Goal: Obtain resource: Download file/media

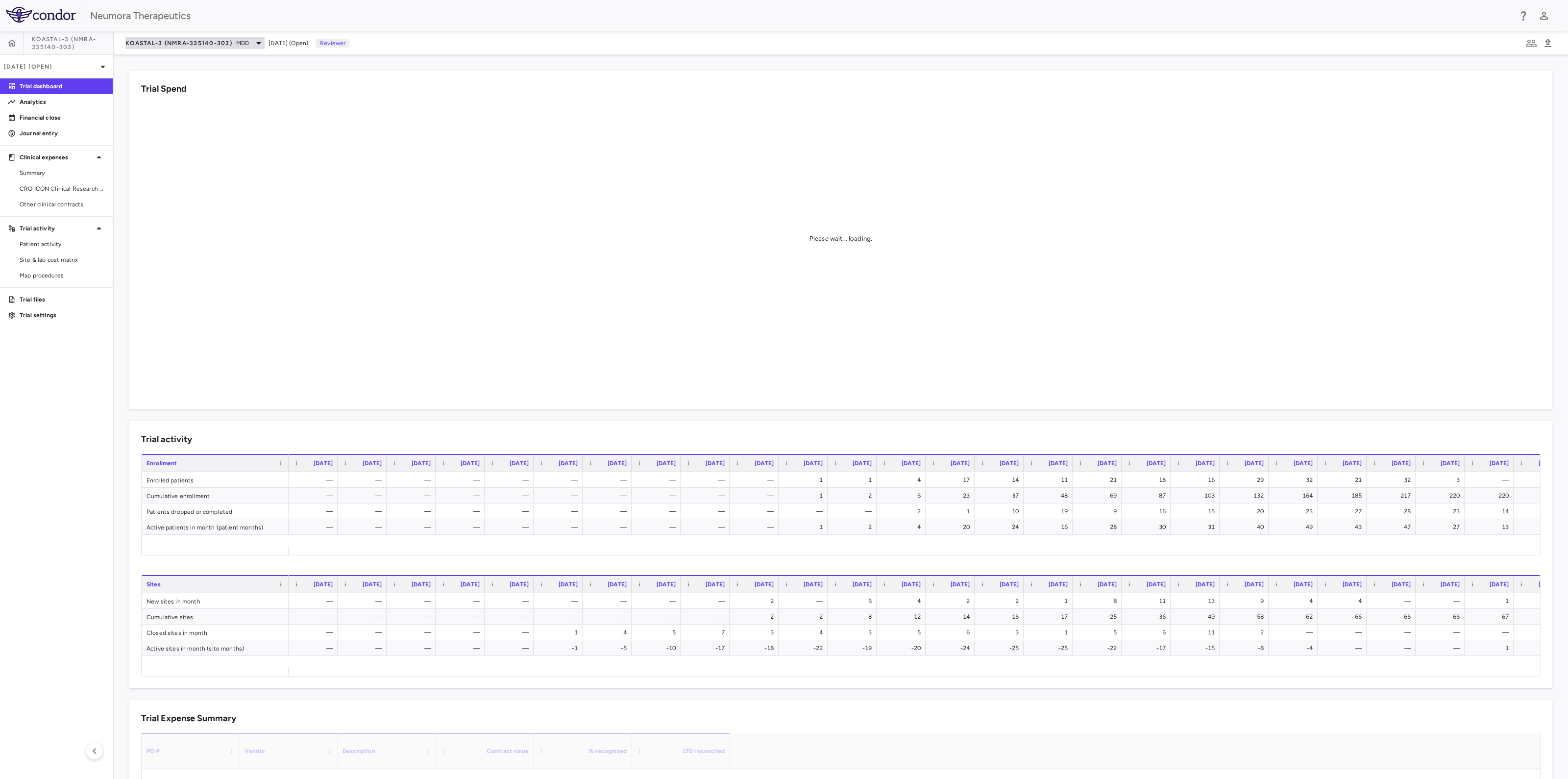
click at [219, 43] on span "KOASTAL-3 (NMRA-335140-303)" at bounding box center [178, 43] width 107 height 8
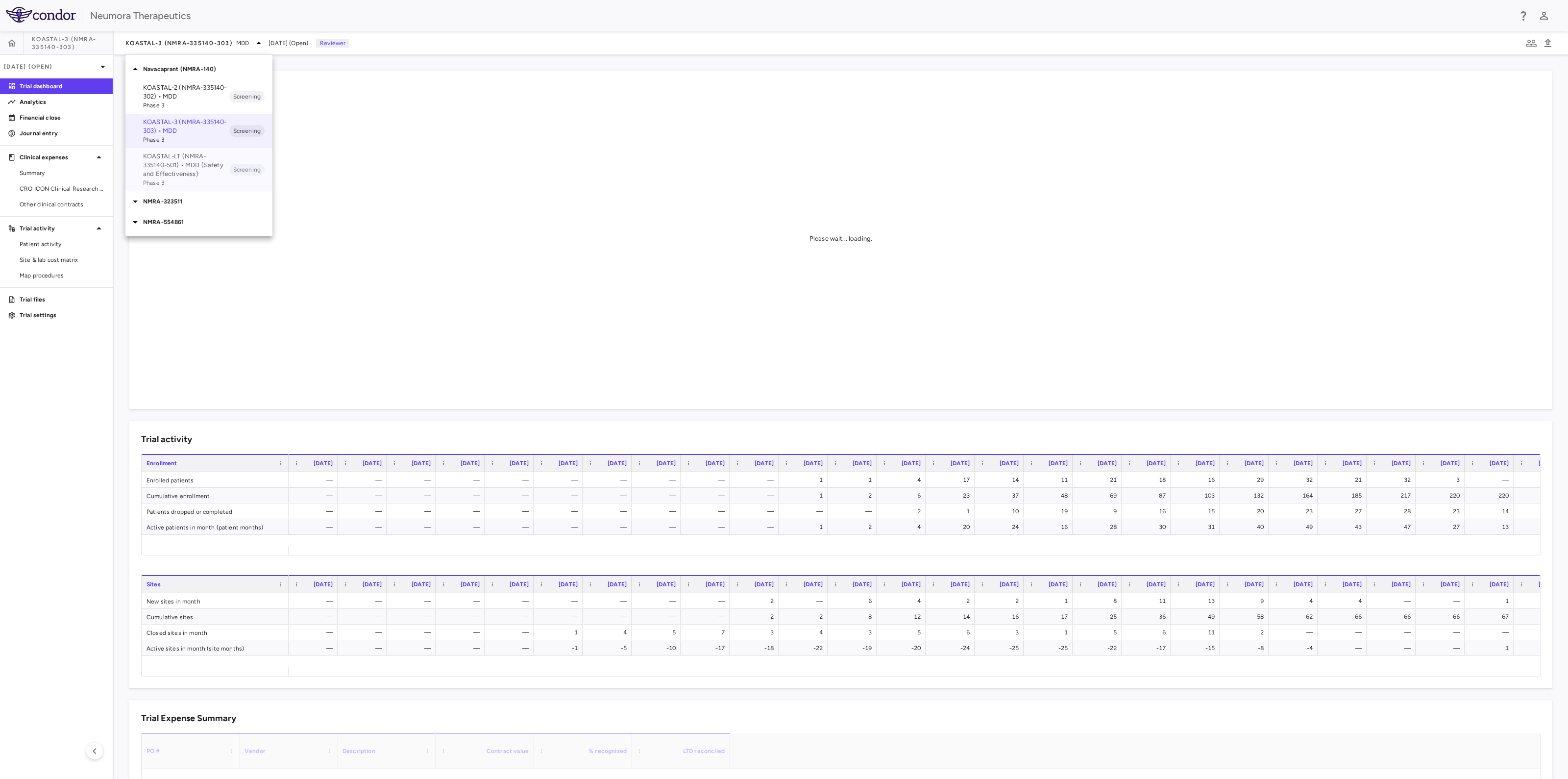
click at [175, 169] on p "KOASTAL-LT (NMRA-335140-501) • MDD (Safety and Effectiveness)" at bounding box center [186, 165] width 86 height 26
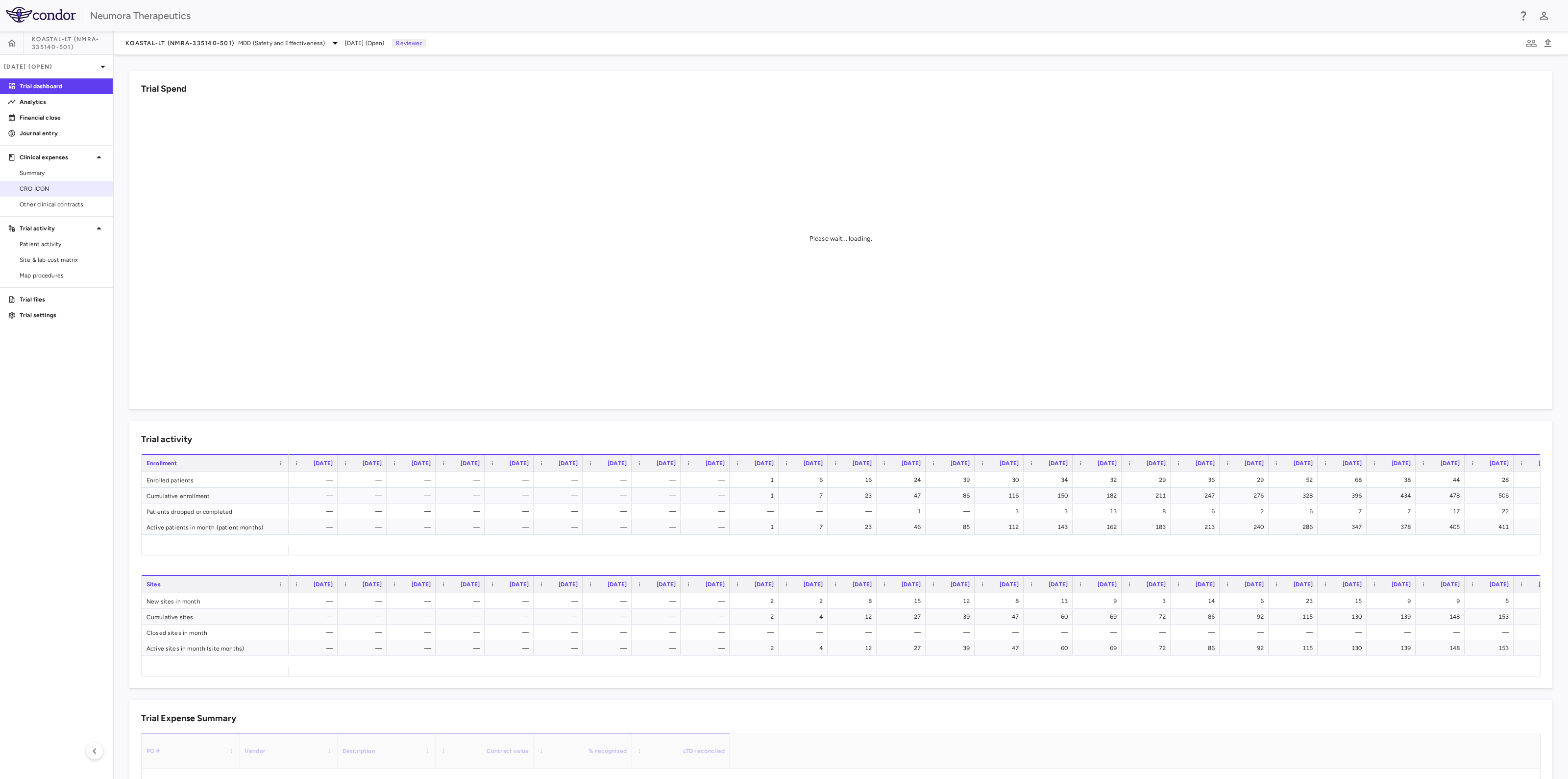
click at [61, 188] on span "CRO ICON" at bounding box center [62, 189] width 85 height 9
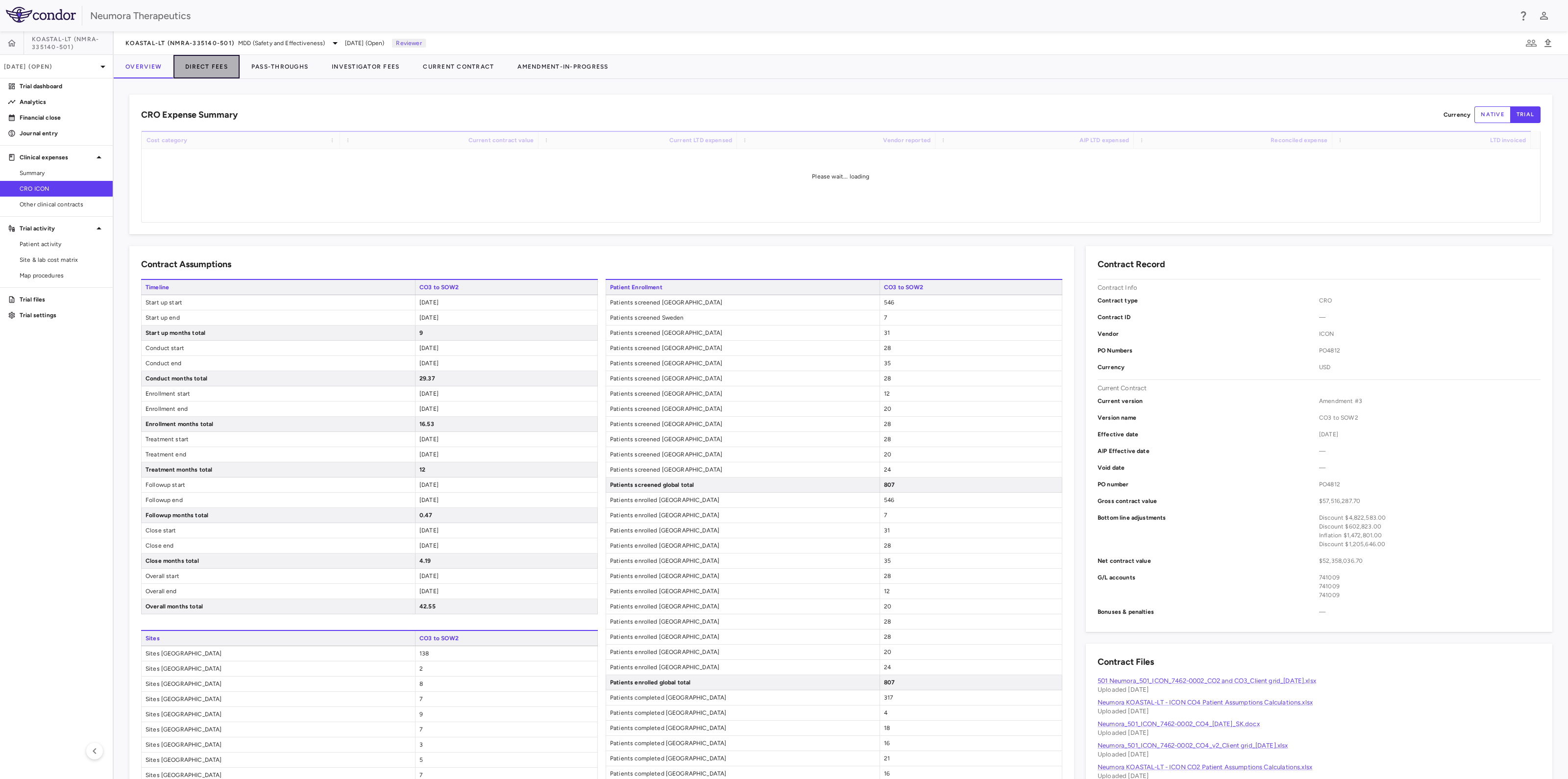
click at [220, 66] on button "Direct Fees" at bounding box center [206, 66] width 66 height 24
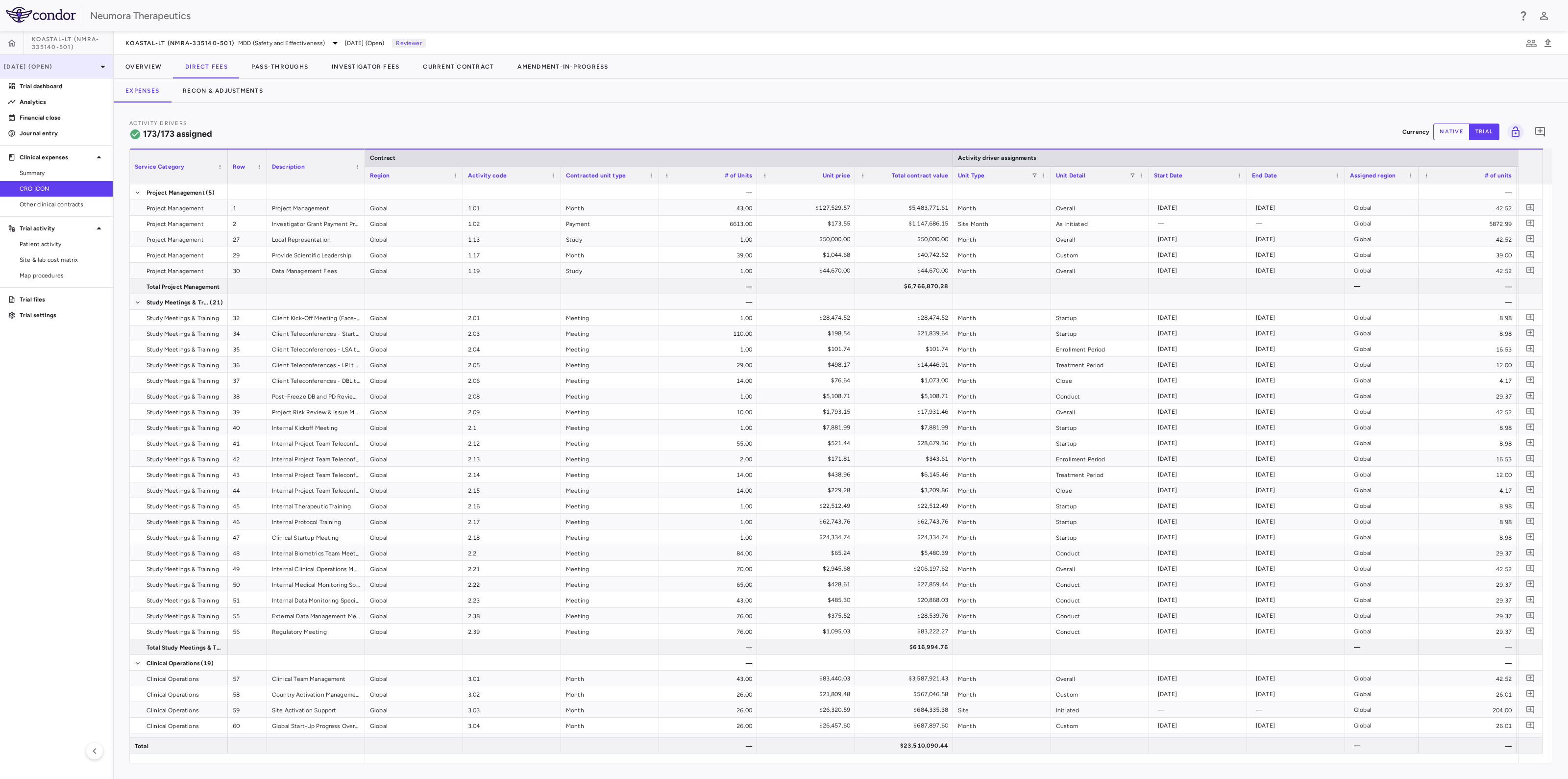
click at [68, 65] on p "[DATE] (Open)" at bounding box center [50, 66] width 93 height 9
click at [21, 128] on div "[DATE]" at bounding box center [10, 124] width 21 height 9
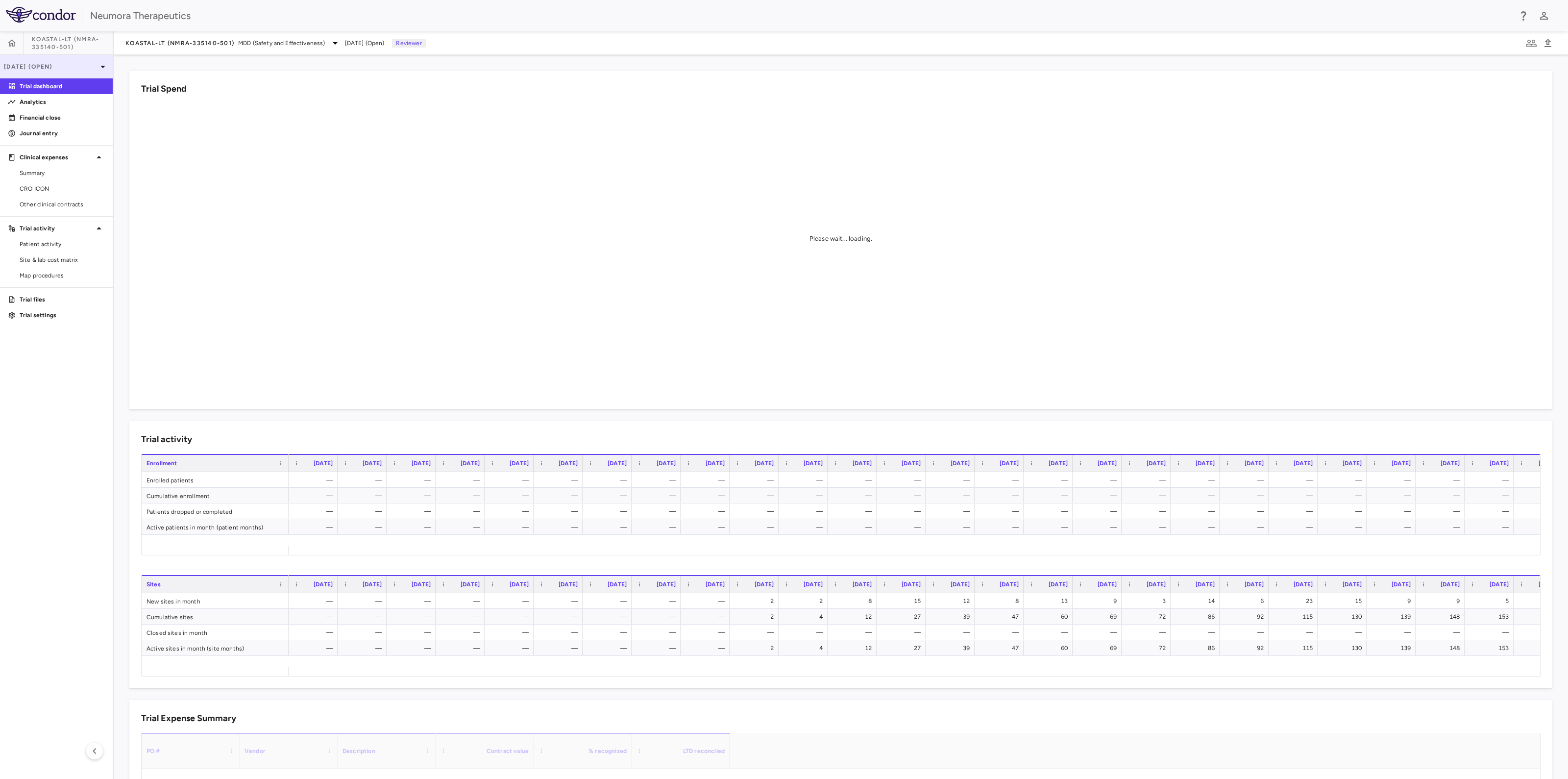
click at [72, 59] on div "[DATE] (Open)" at bounding box center [56, 66] width 113 height 24
click at [21, 110] on div "[DATE]" at bounding box center [10, 106] width 21 height 9
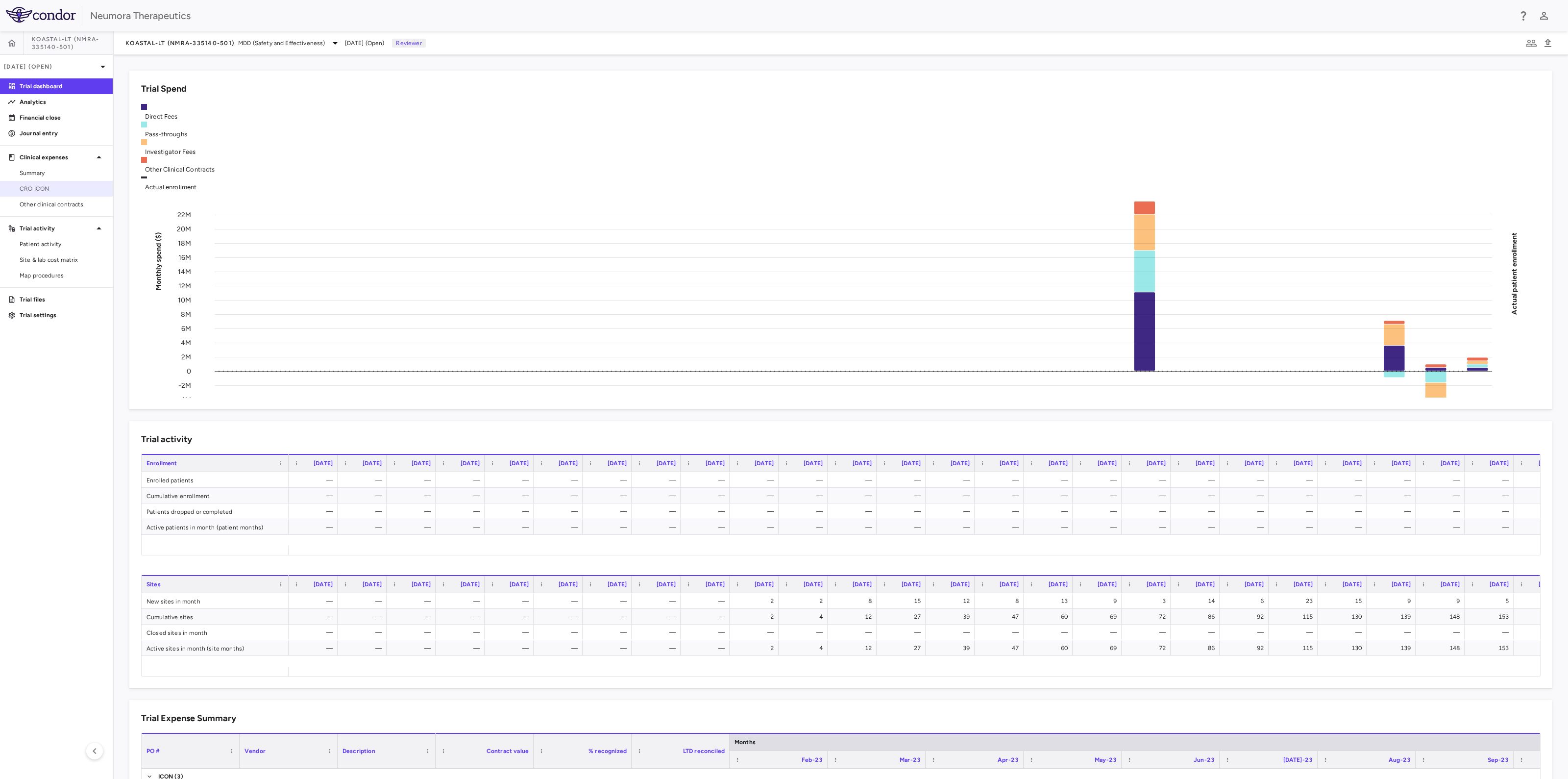
click at [56, 189] on span "CRO ICON" at bounding box center [62, 189] width 85 height 9
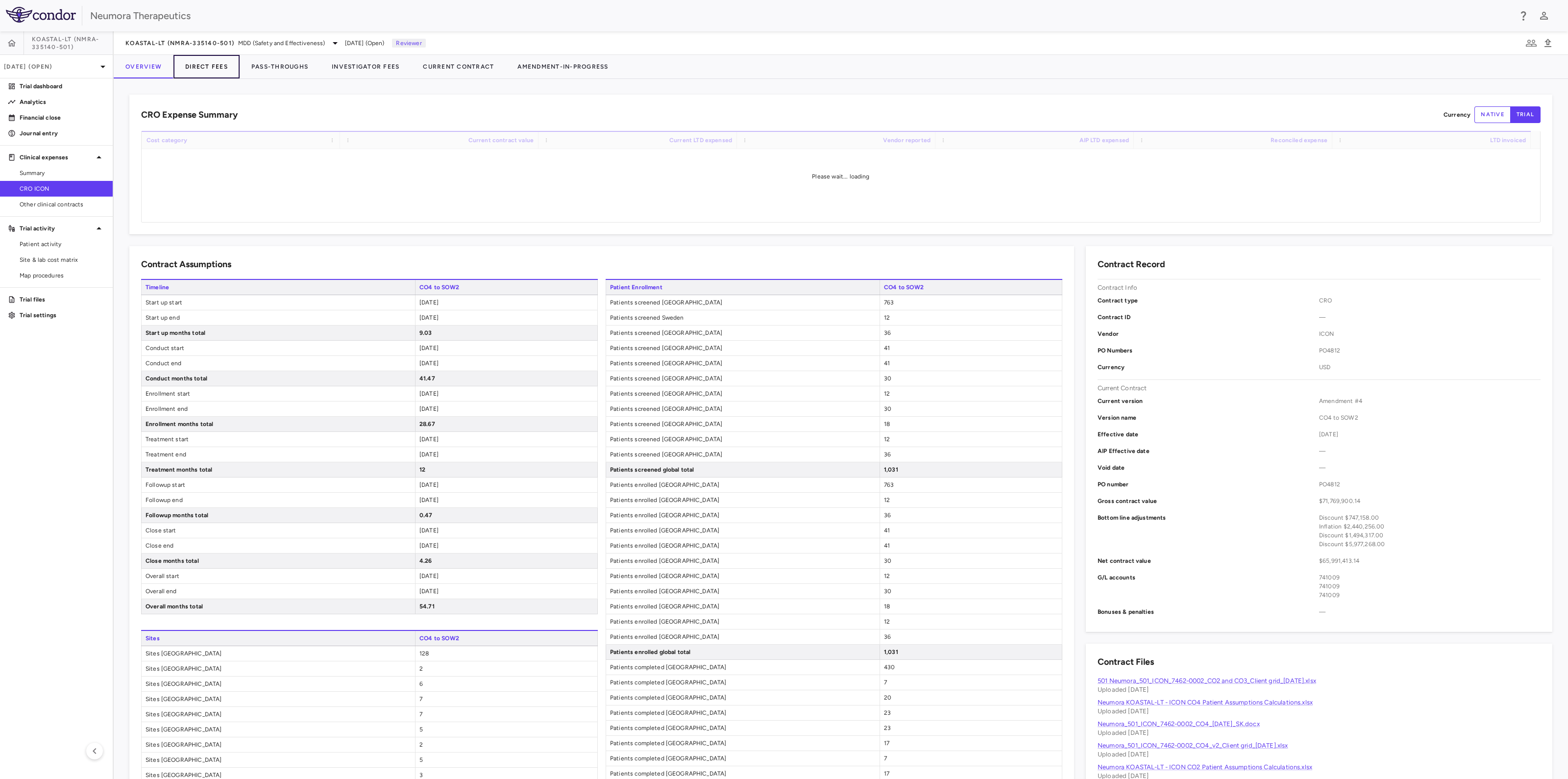
click at [195, 62] on button "Direct Fees" at bounding box center [206, 66] width 66 height 24
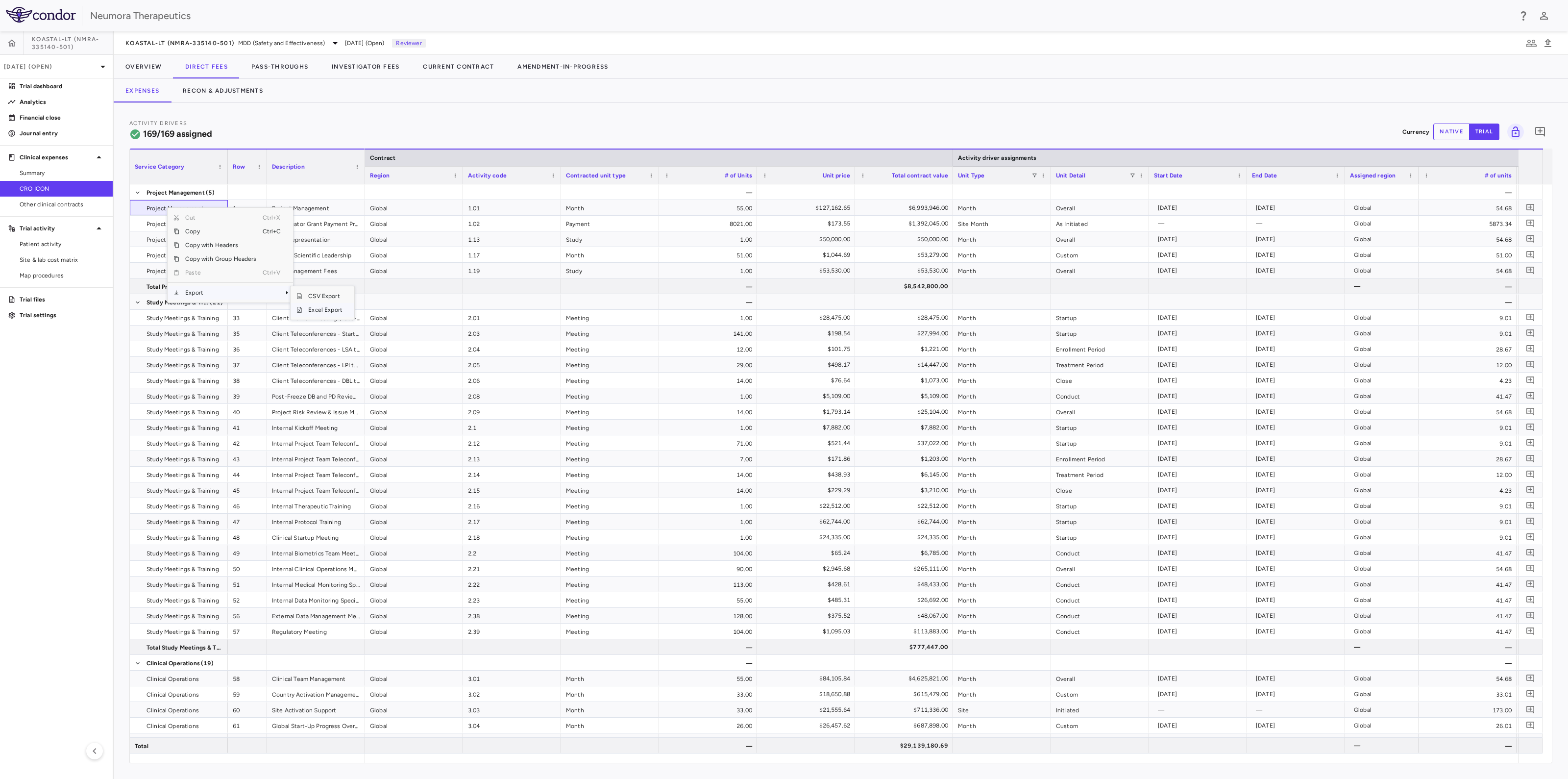
click at [331, 310] on span "Excel Export" at bounding box center [326, 309] width 46 height 14
click at [282, 66] on button "Pass-Throughs" at bounding box center [280, 66] width 80 height 24
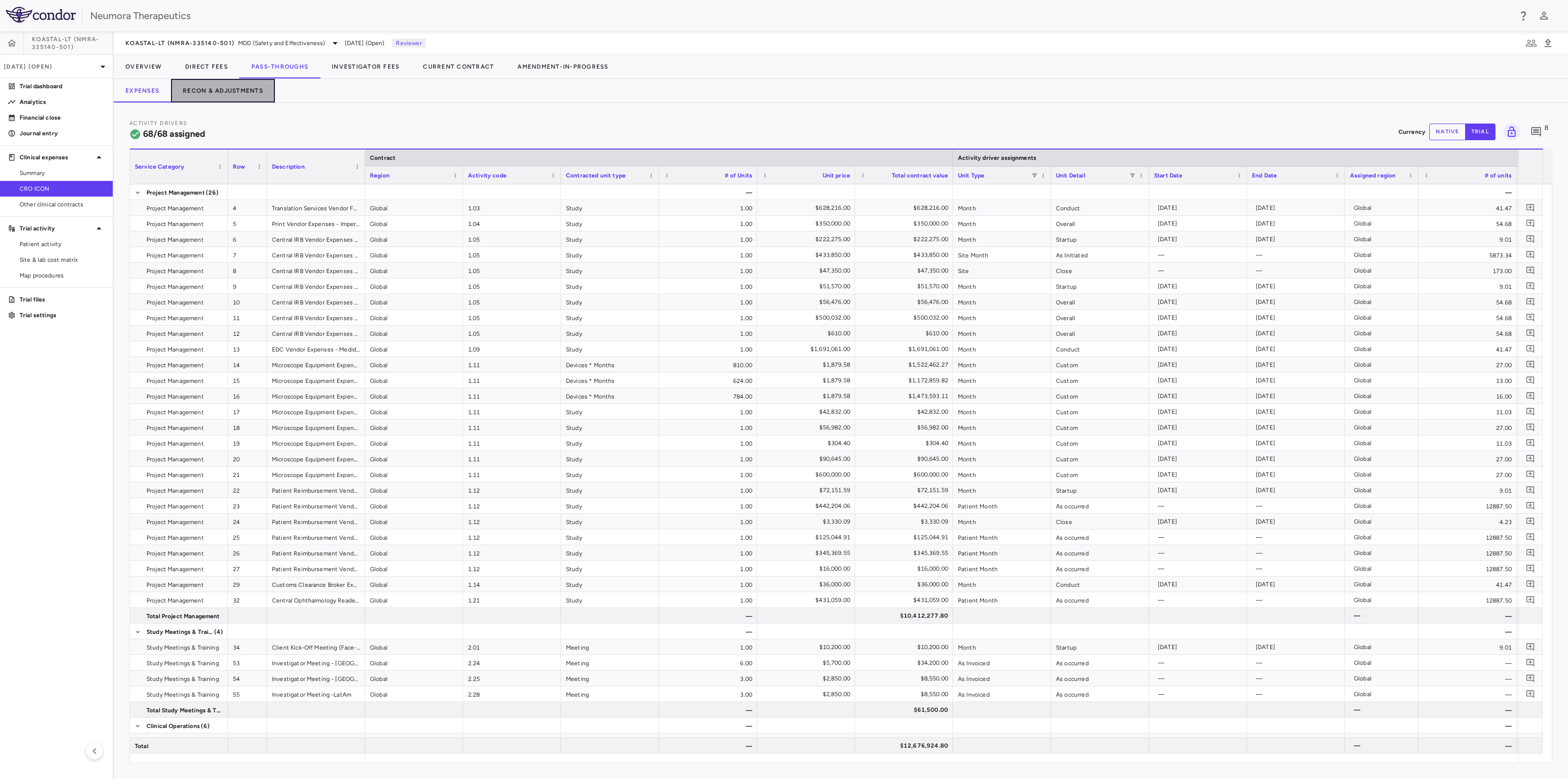
click at [215, 93] on button "Recon & Adjustments" at bounding box center [223, 91] width 104 height 24
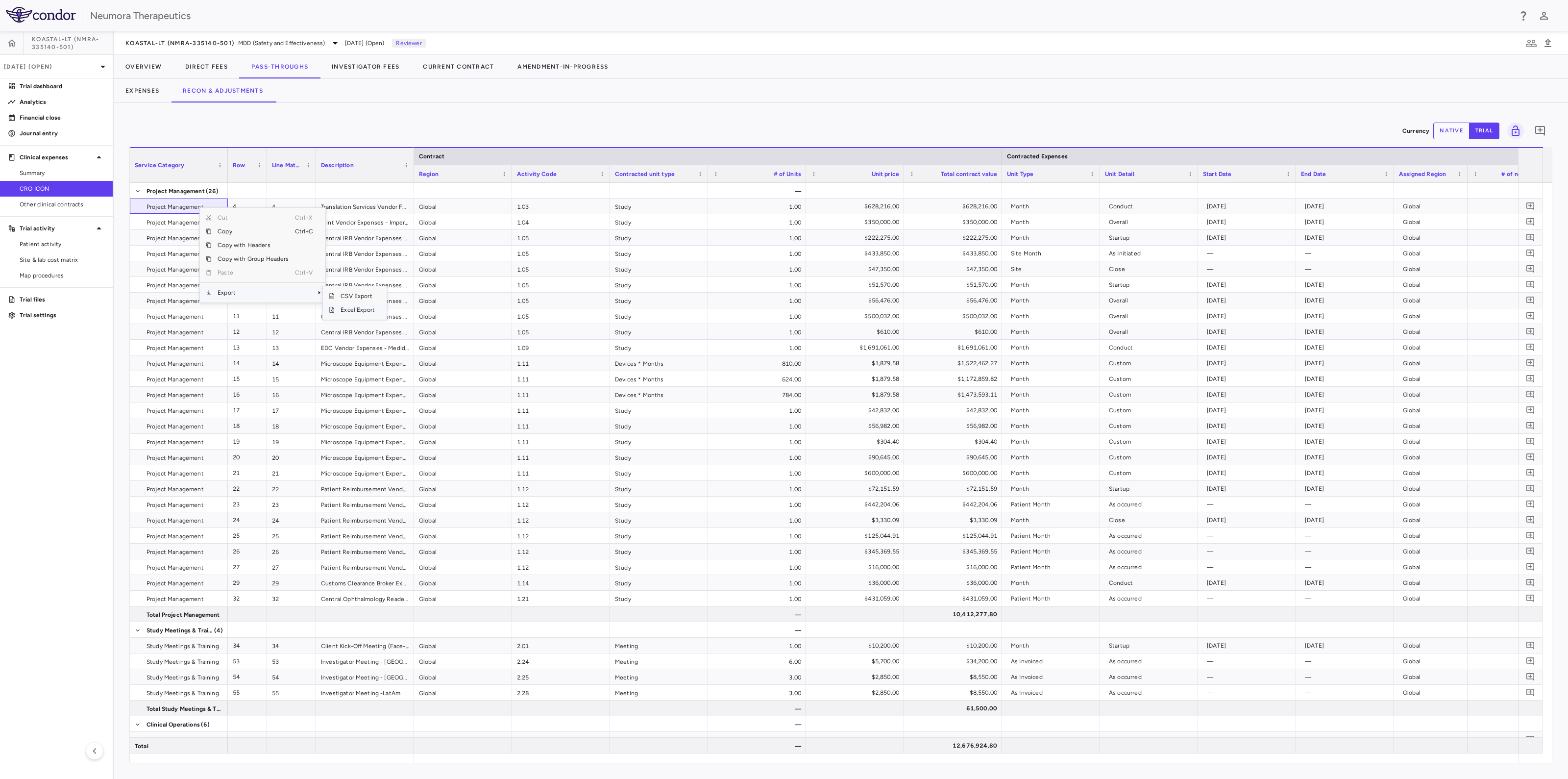
click at [373, 309] on span "Excel Export" at bounding box center [358, 309] width 46 height 14
click at [141, 84] on button "Expenses" at bounding box center [142, 91] width 57 height 24
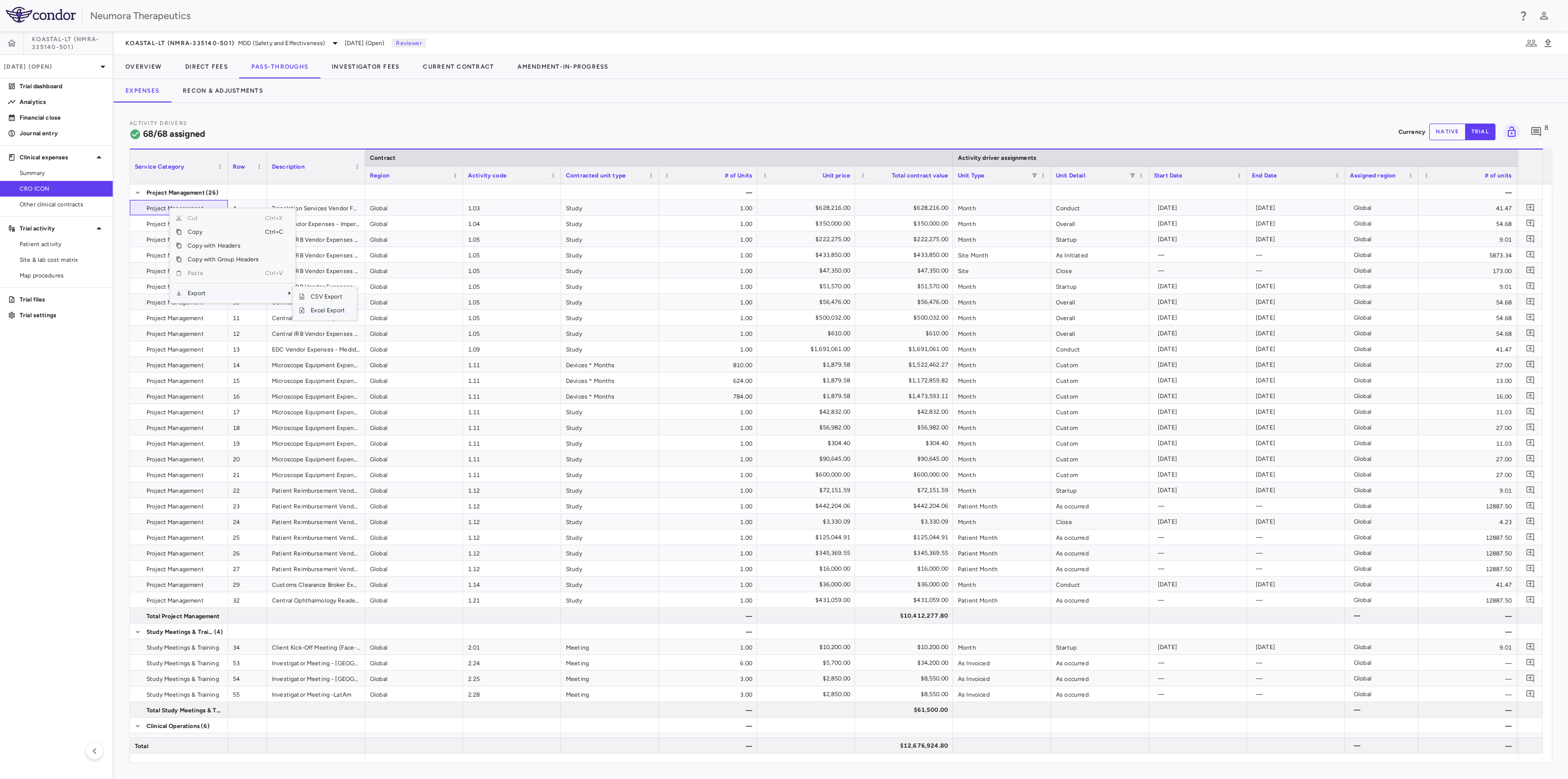
click at [341, 310] on span "Excel Export" at bounding box center [328, 310] width 46 height 14
click at [346, 69] on button "Investigator Fees" at bounding box center [366, 66] width 91 height 24
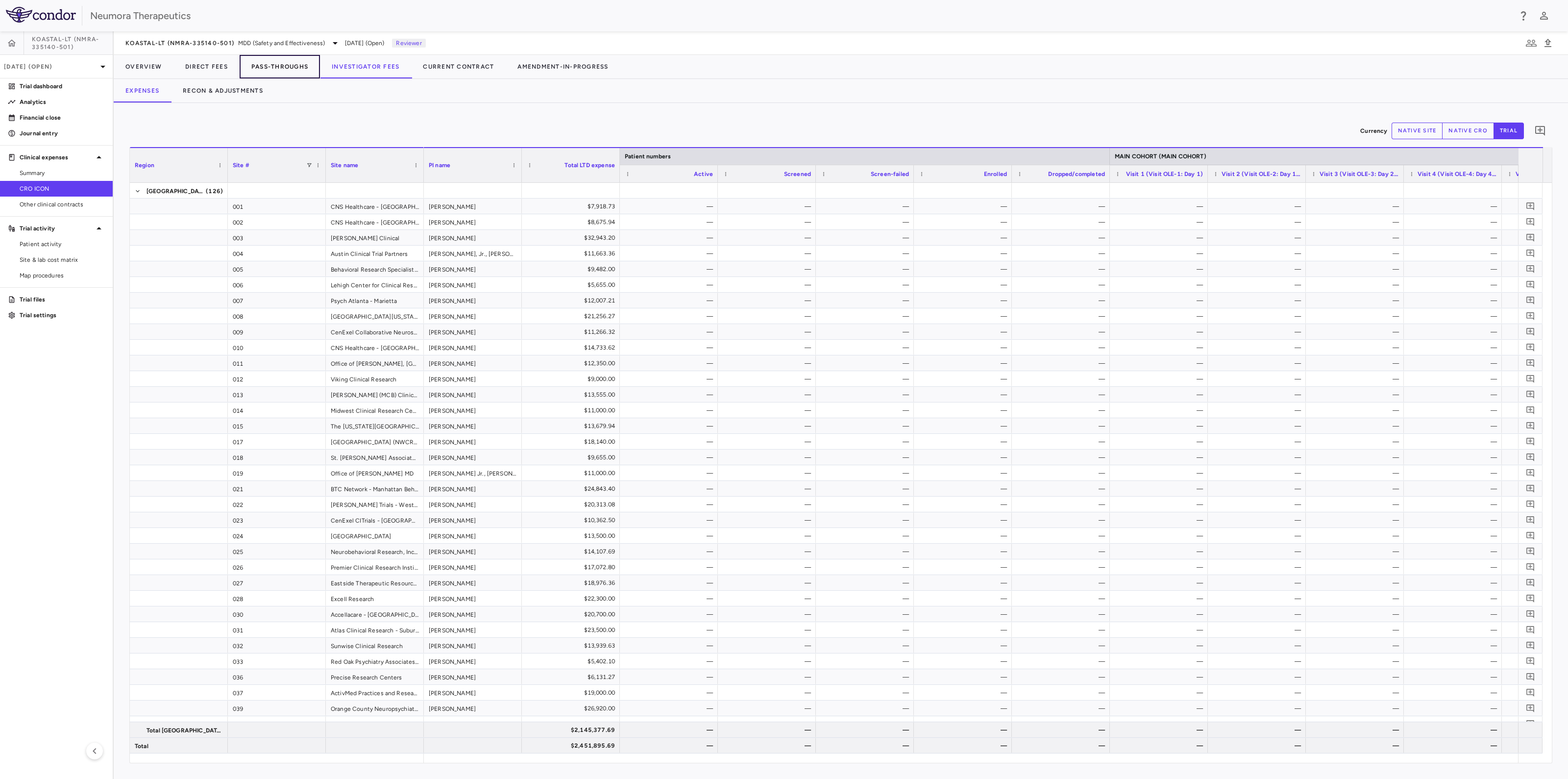
click at [270, 66] on button "Pass-Throughs" at bounding box center [280, 66] width 80 height 24
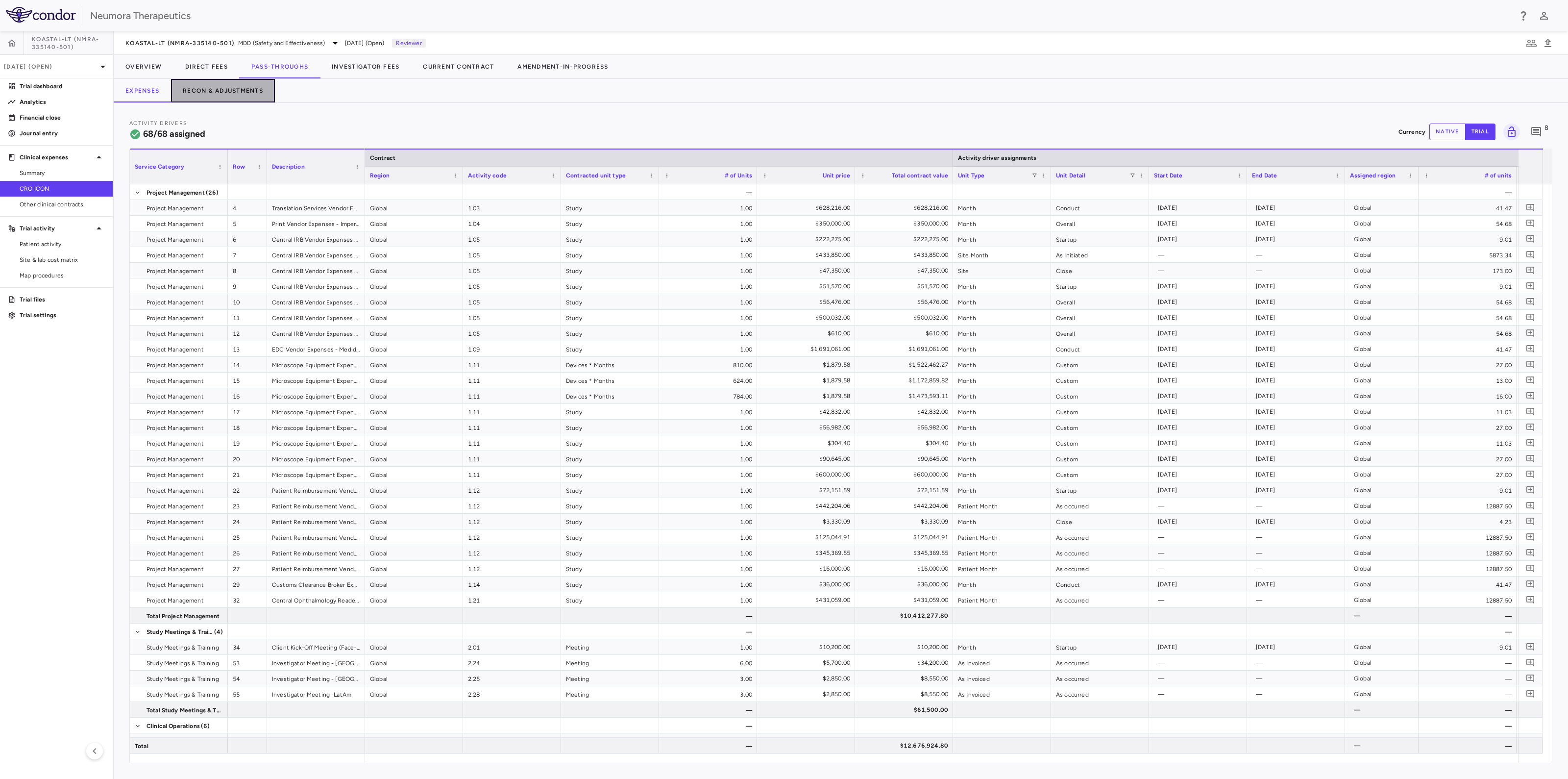
click at [228, 93] on button "Recon & Adjustments" at bounding box center [223, 91] width 104 height 24
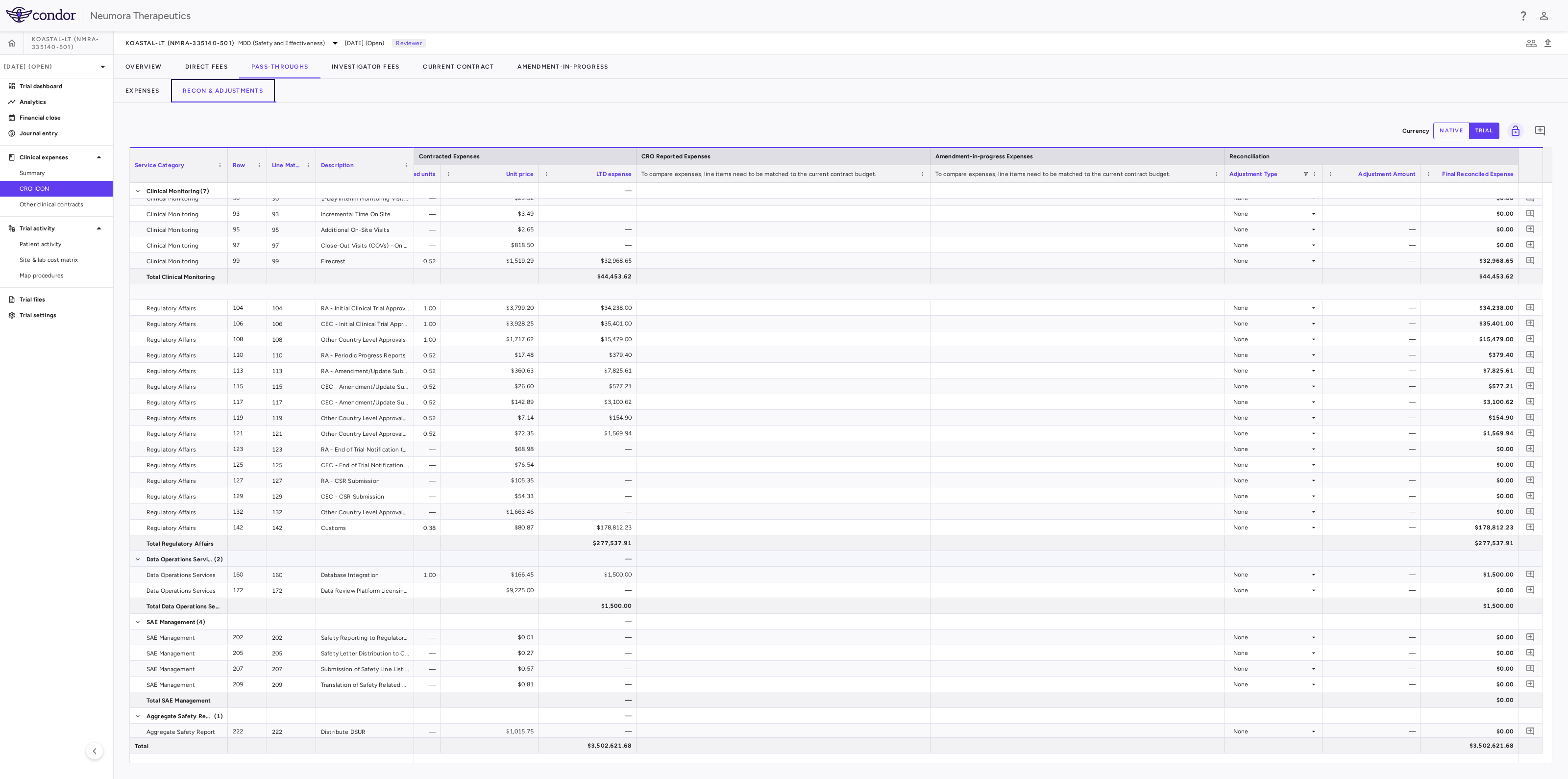
scroll to position [688, 0]
click at [364, 72] on button "Investigator Fees" at bounding box center [366, 66] width 91 height 24
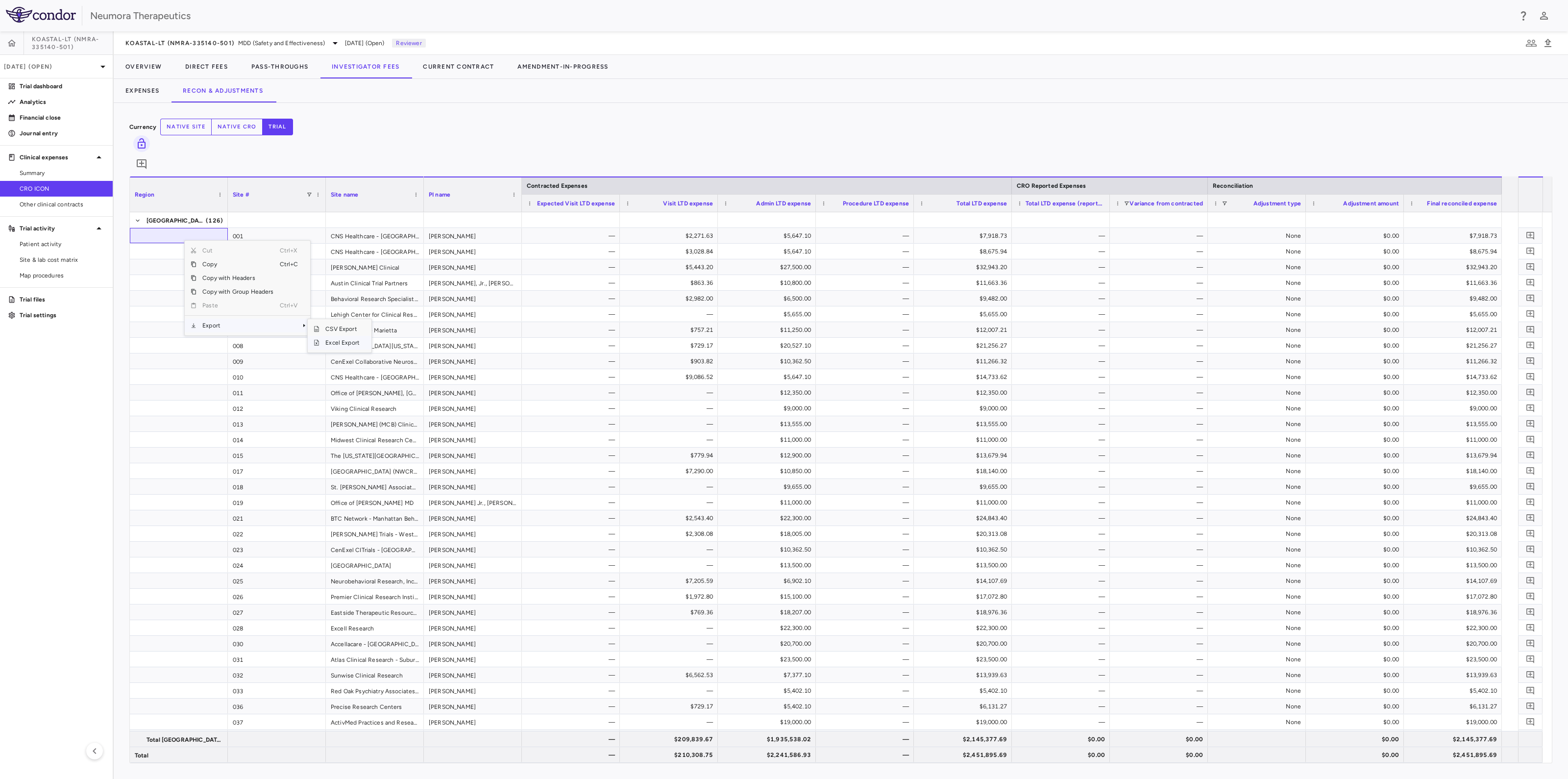
click at [351, 336] on span "Excel Export" at bounding box center [343, 342] width 46 height 14
drag, startPoint x: 149, startPoint y: 88, endPoint x: 74, endPoint y: 99, distance: 75.8
click at [149, 88] on button "Expenses" at bounding box center [142, 91] width 57 height 24
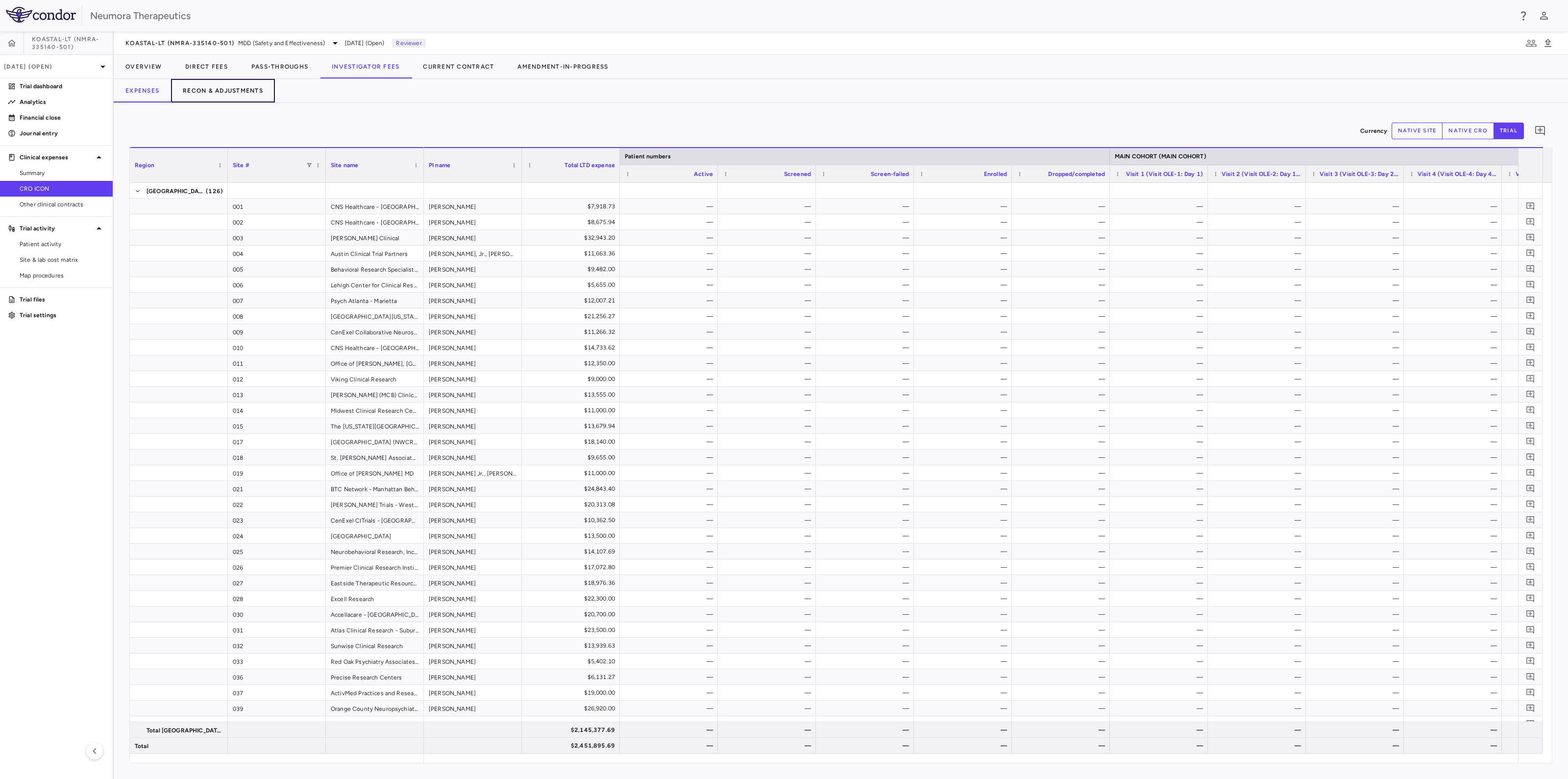
click at [245, 94] on button "Recon & Adjustments" at bounding box center [223, 91] width 104 height 24
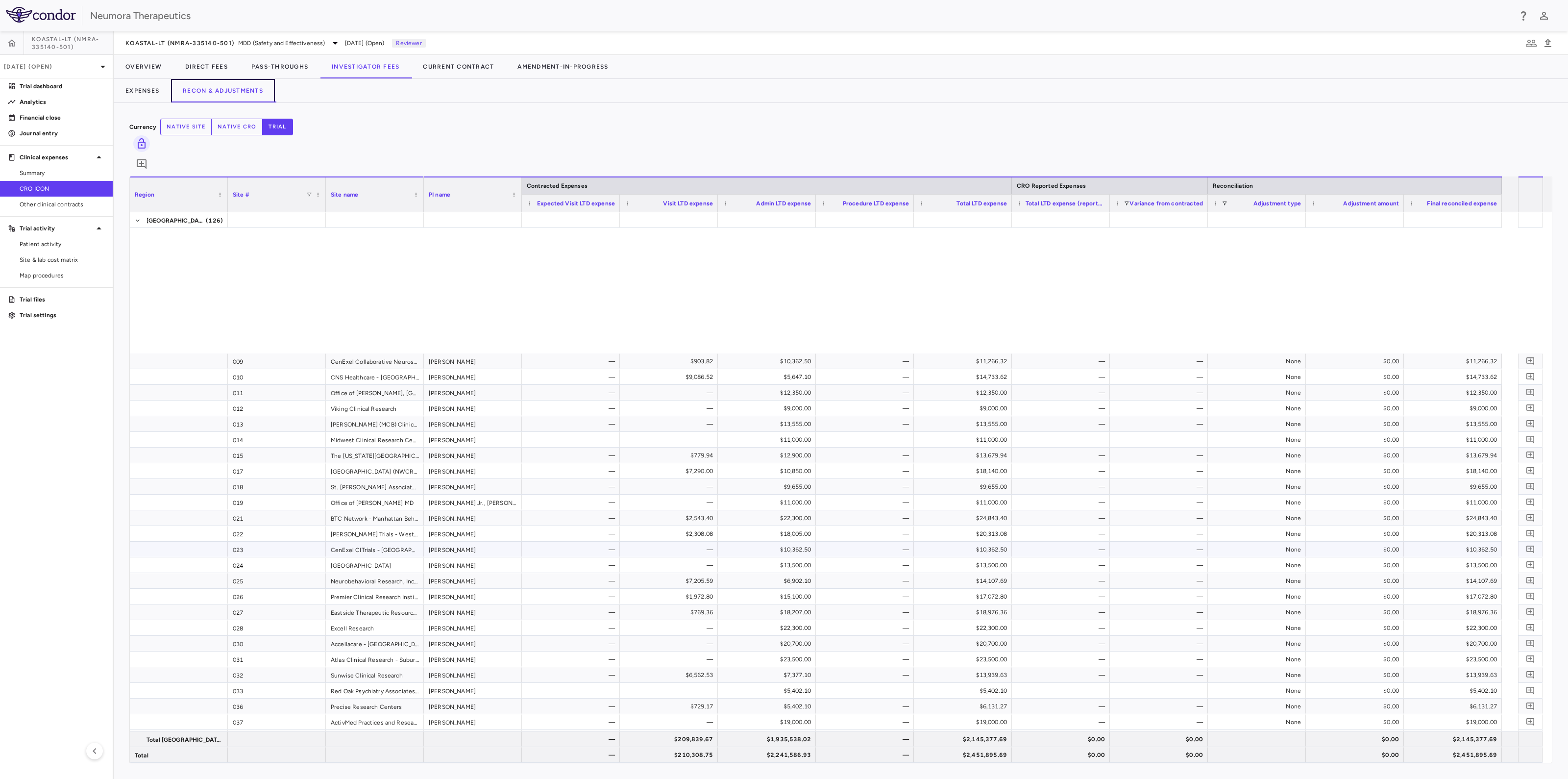
scroll to position [368, 0]
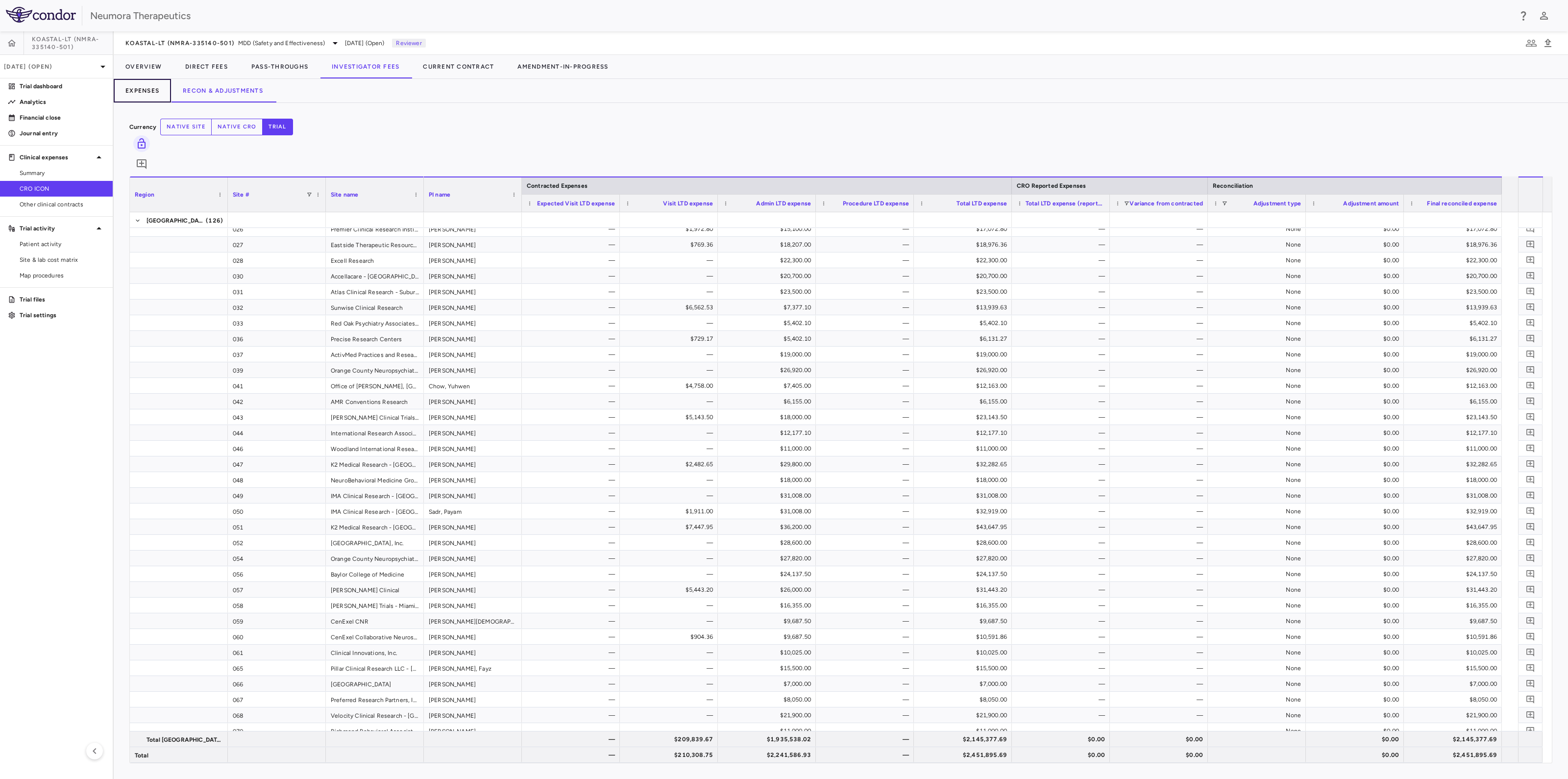
click at [135, 86] on button "Expenses" at bounding box center [142, 91] width 57 height 24
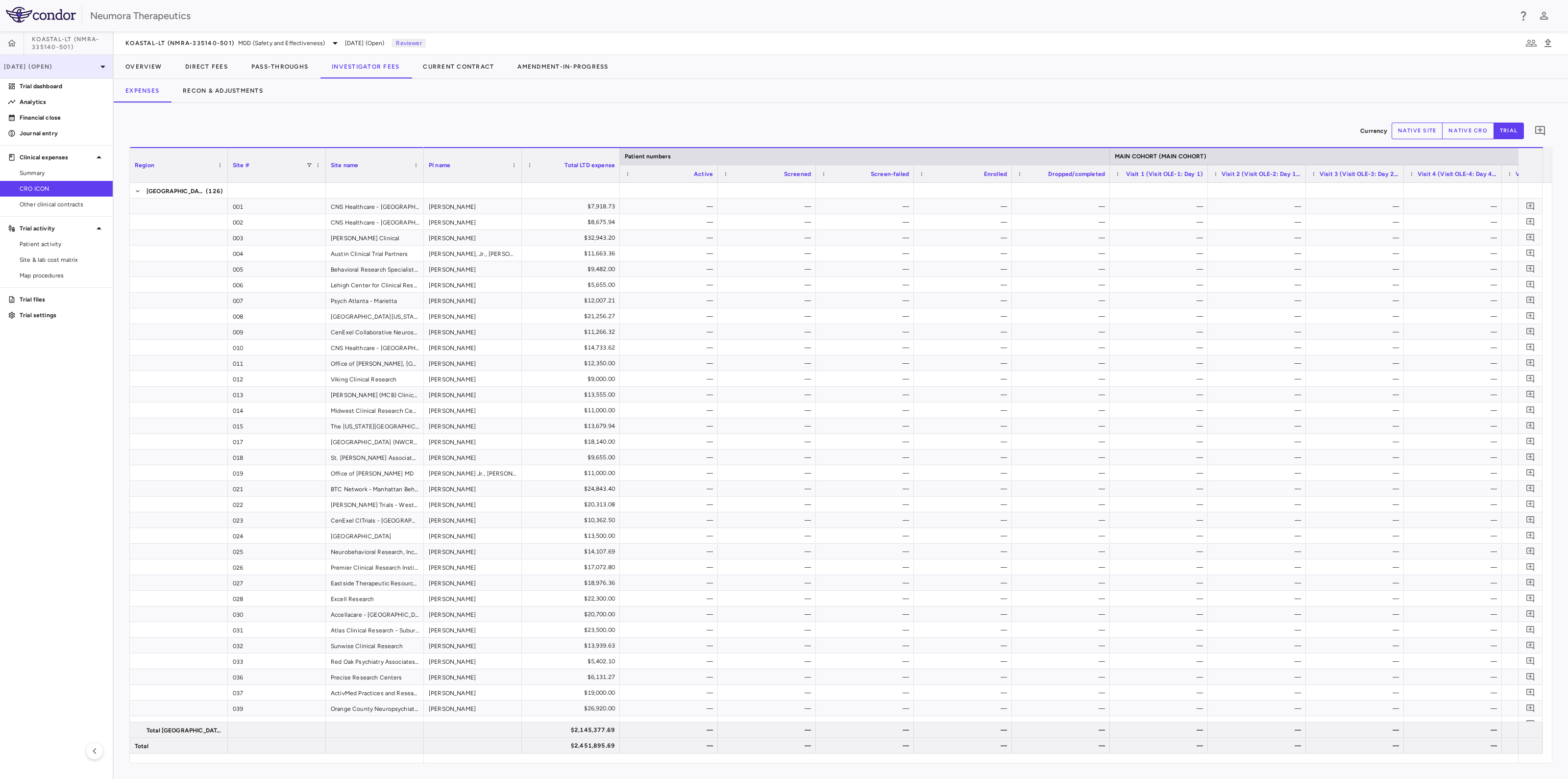
click at [54, 68] on p "[DATE] (Open)" at bounding box center [50, 66] width 93 height 9
click at [21, 138] on div "[DATE]" at bounding box center [10, 138] width 21 height 9
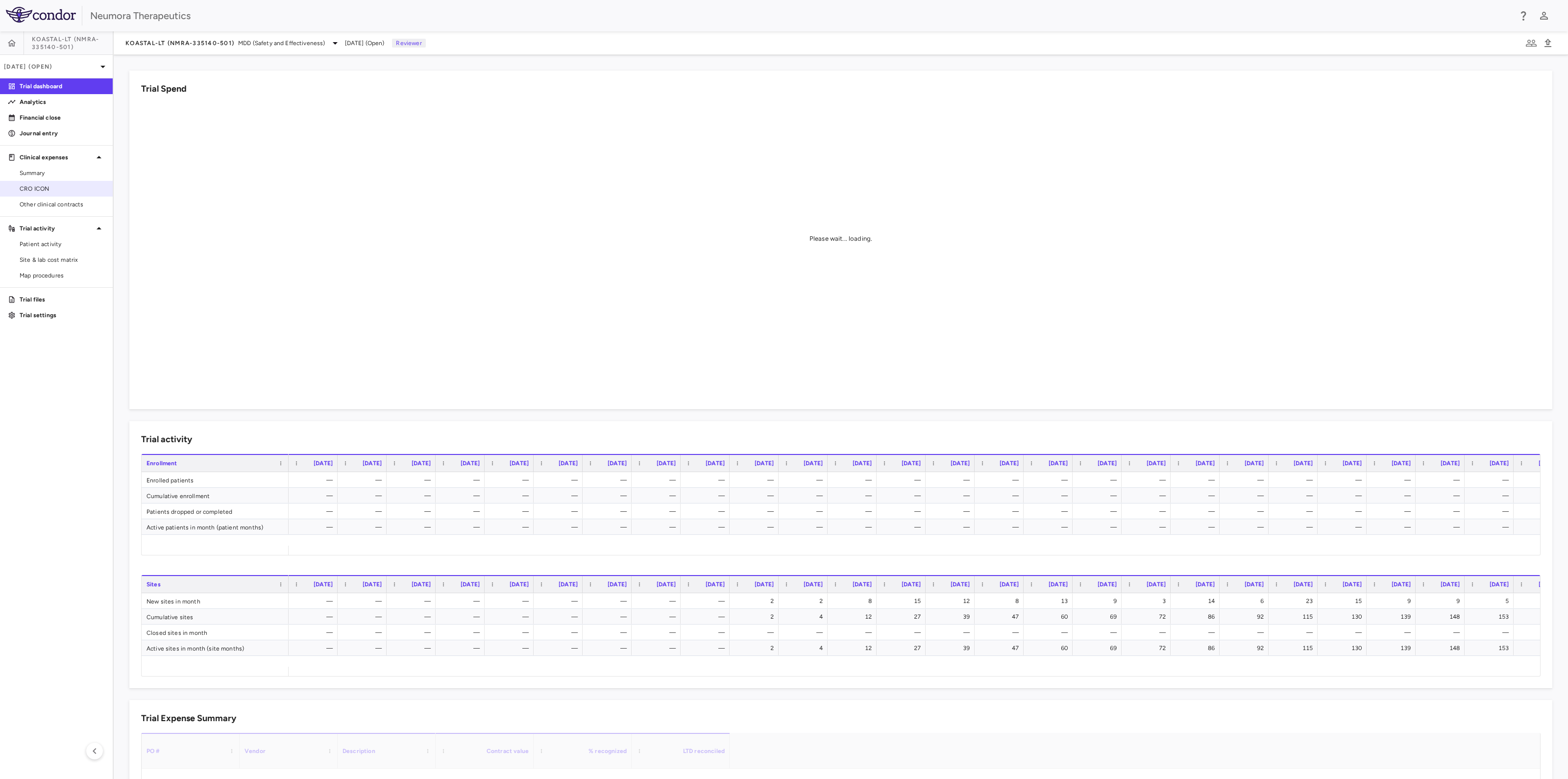
click at [43, 187] on span "CRO ICON" at bounding box center [62, 189] width 85 height 9
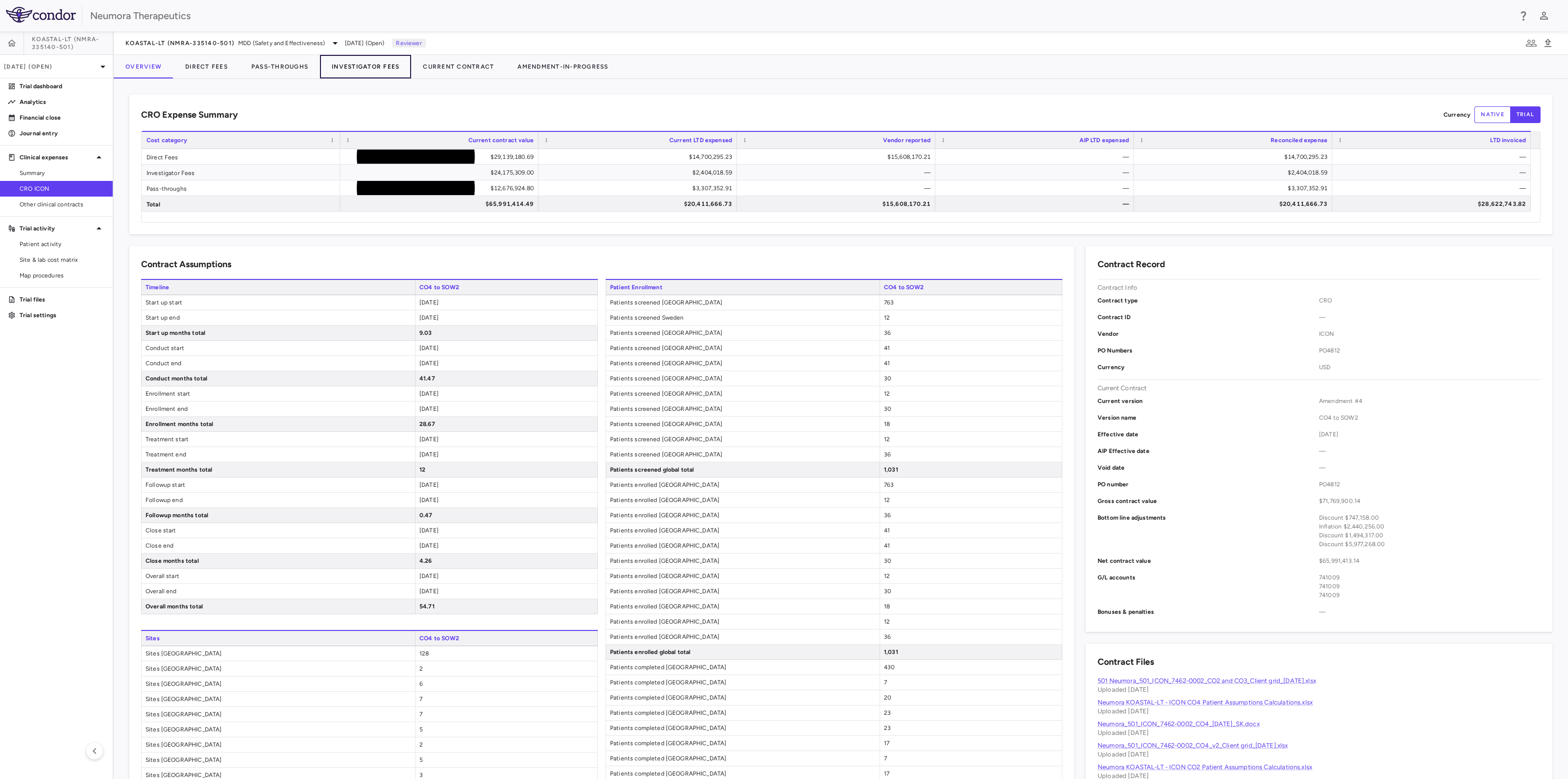
click at [353, 64] on button "Investigator Fees" at bounding box center [366, 66] width 91 height 24
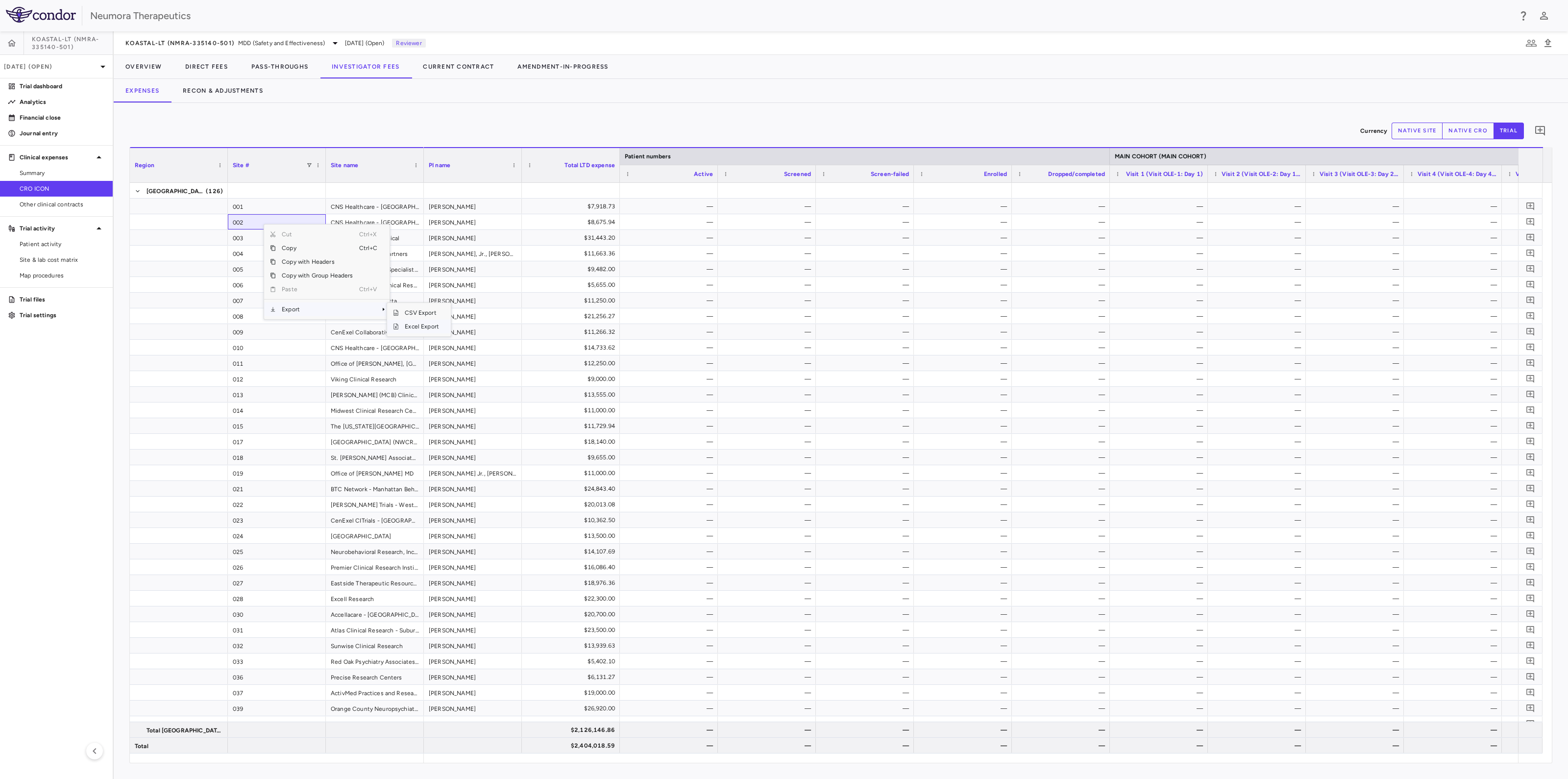
click at [429, 325] on span "Excel Export" at bounding box center [422, 326] width 46 height 14
drag, startPoint x: 57, startPoint y: 247, endPoint x: 59, endPoint y: 240, distance: 7.3
click at [57, 247] on span "Patient activity" at bounding box center [62, 244] width 85 height 9
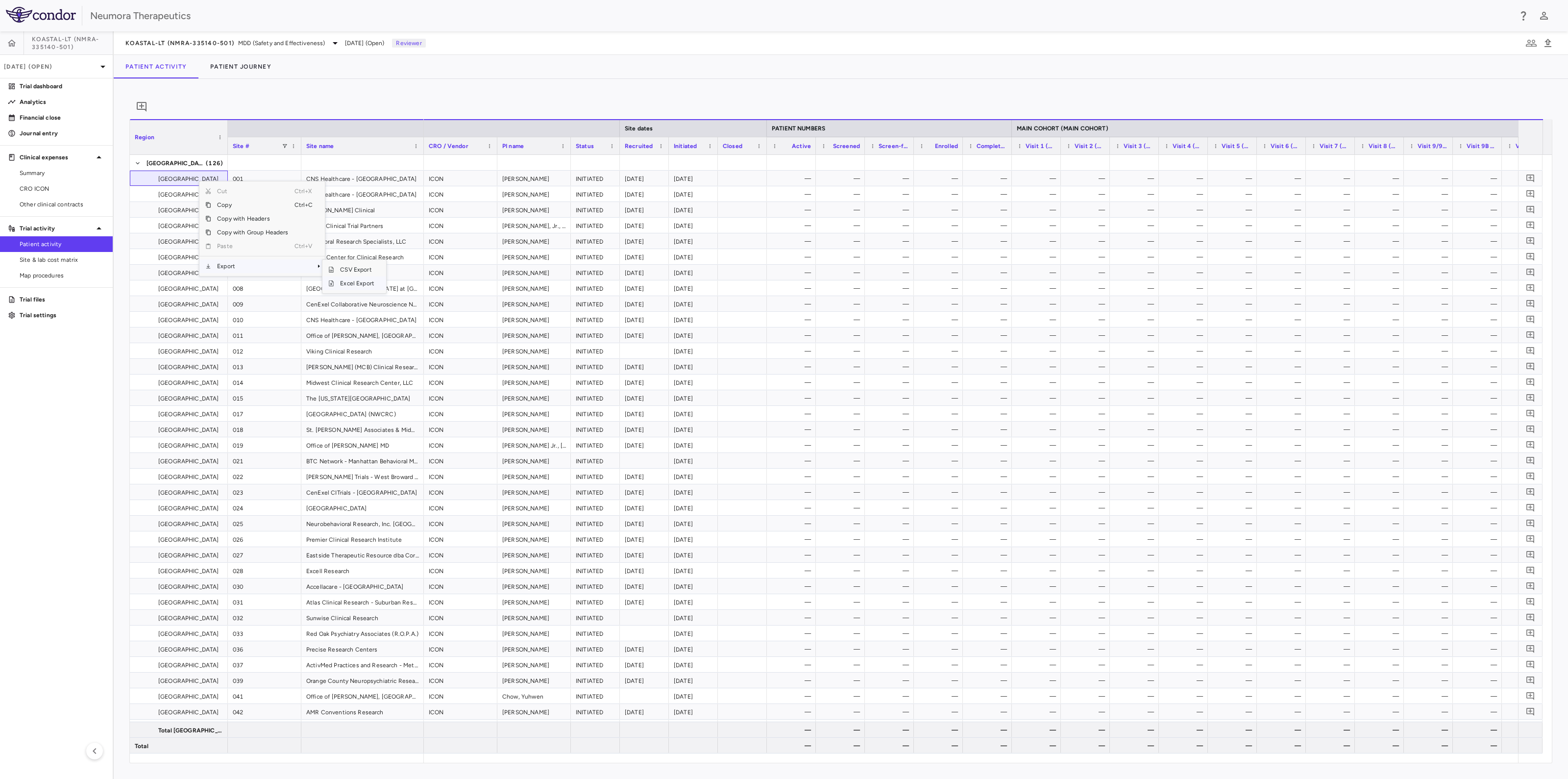
click at [359, 291] on span "Excel Export" at bounding box center [357, 283] width 46 height 14
click at [57, 66] on p "[DATE] (Open)" at bounding box center [50, 66] width 93 height 9
click at [21, 110] on div "[DATE]" at bounding box center [10, 106] width 21 height 9
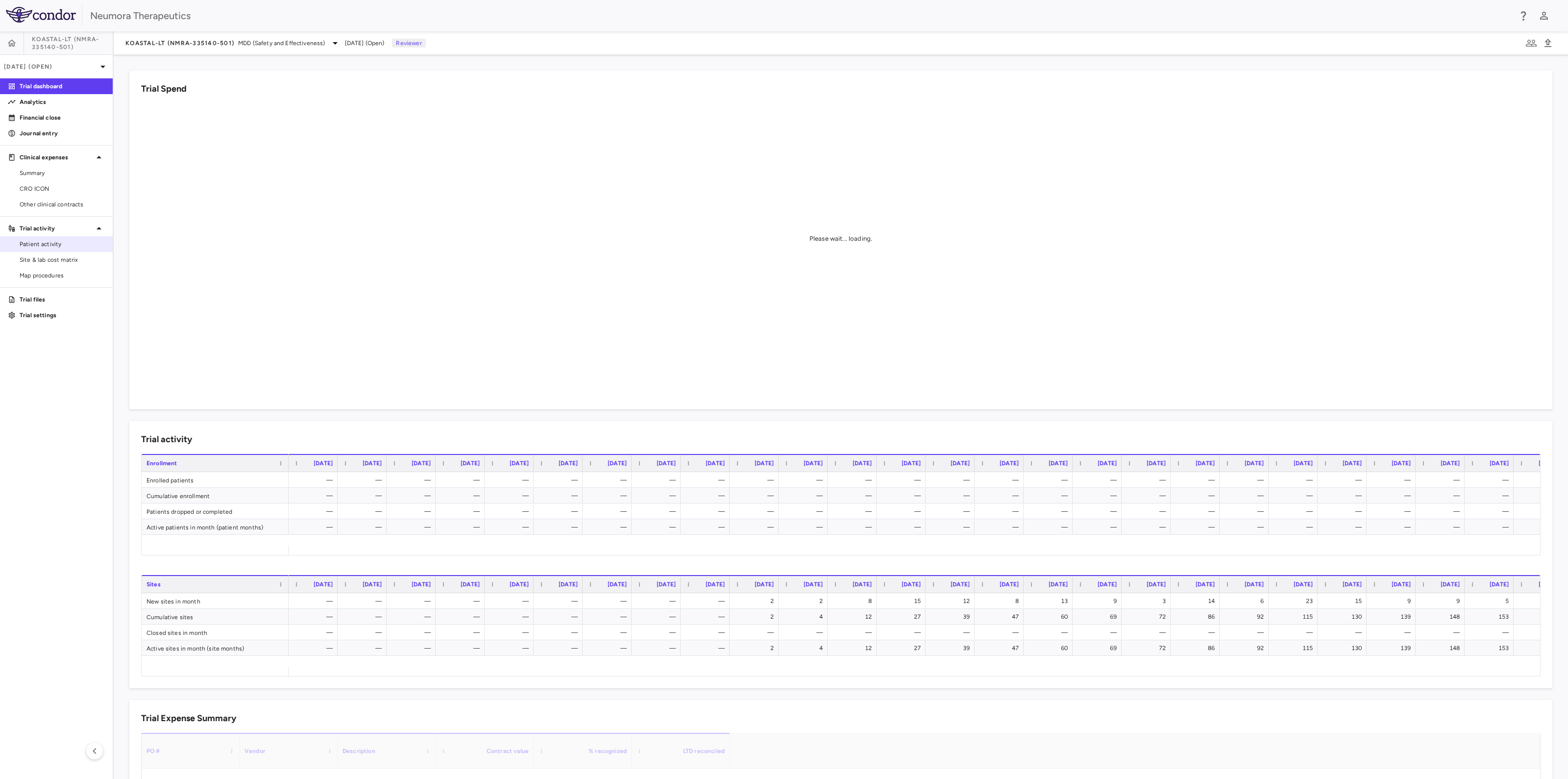
click at [49, 242] on span "Patient activity" at bounding box center [62, 244] width 85 height 9
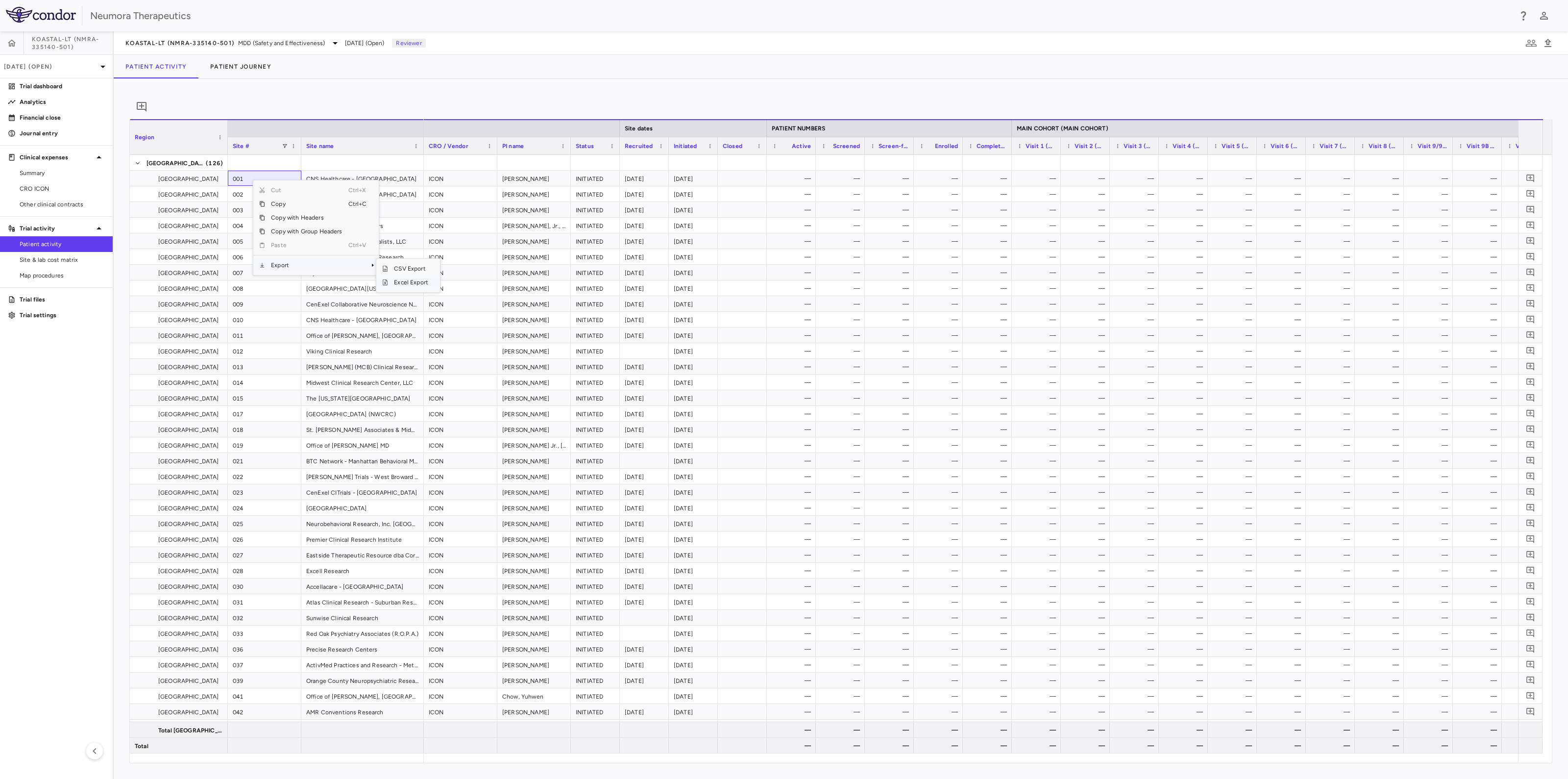
click at [408, 287] on span "Excel Export" at bounding box center [411, 282] width 46 height 14
